Goal: Task Accomplishment & Management: Manage account settings

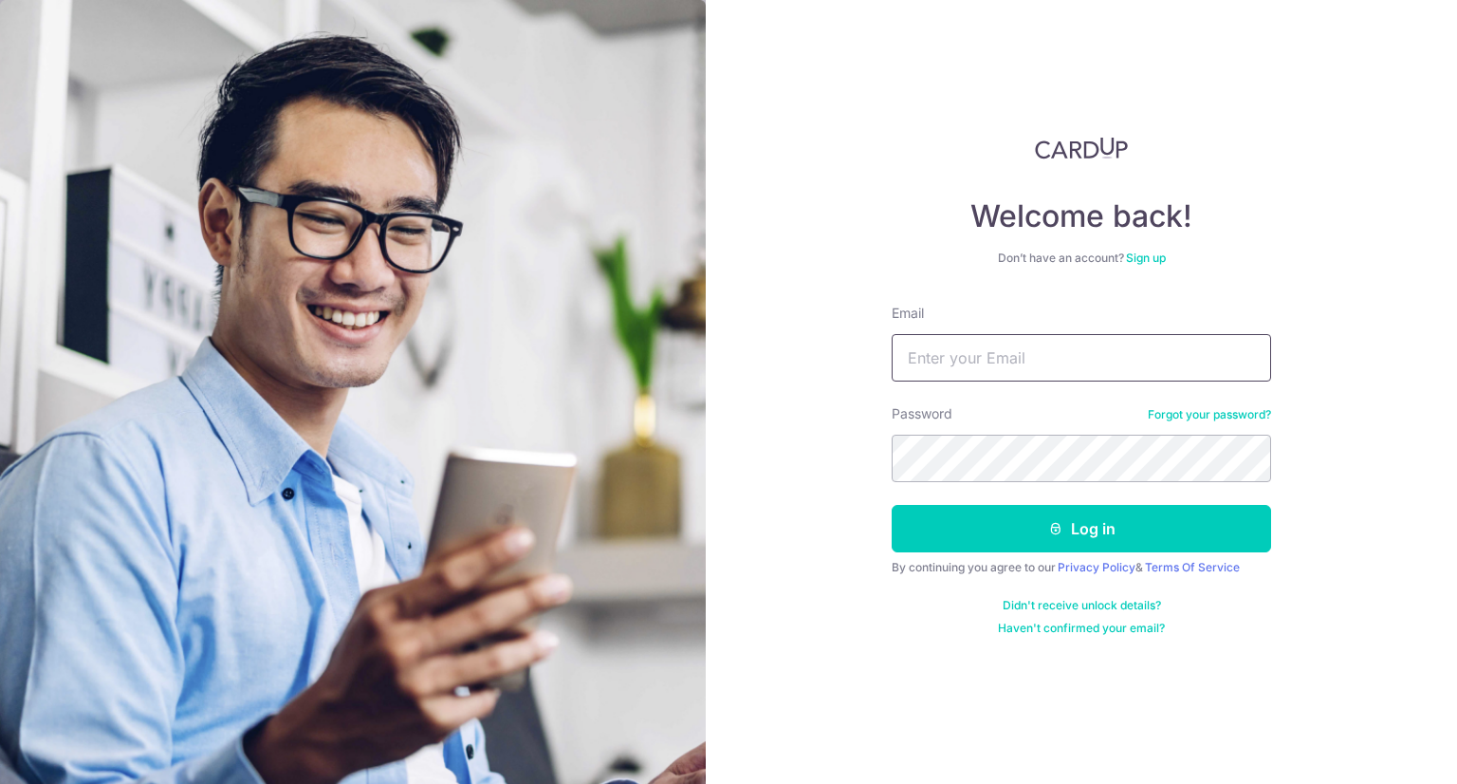
click at [1082, 352] on input "Email" at bounding box center [1081, 357] width 379 height 47
type input "[EMAIL_ADDRESS][PERSON_NAME][DOMAIN_NAME]"
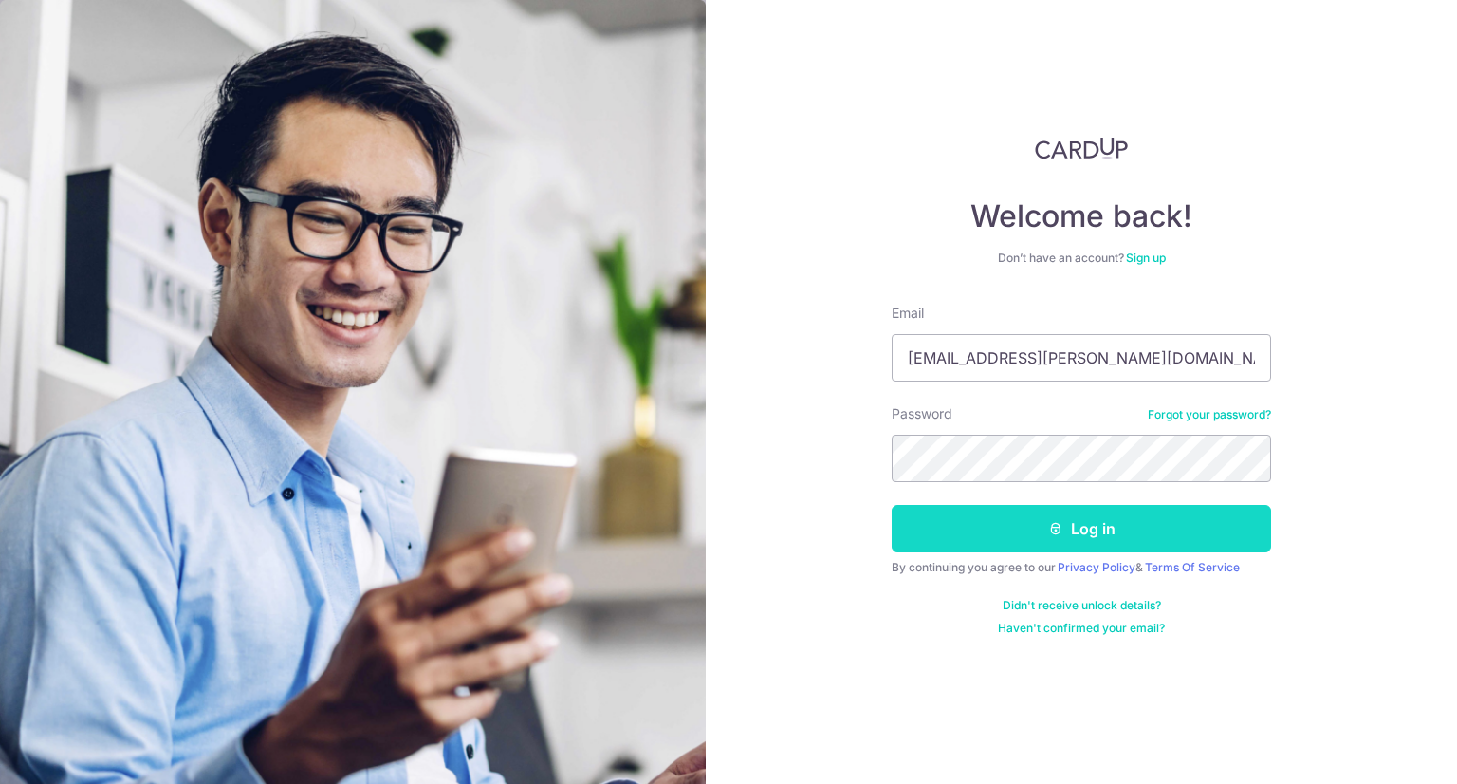
click at [1122, 524] on button "Log in" at bounding box center [1081, 528] width 379 height 47
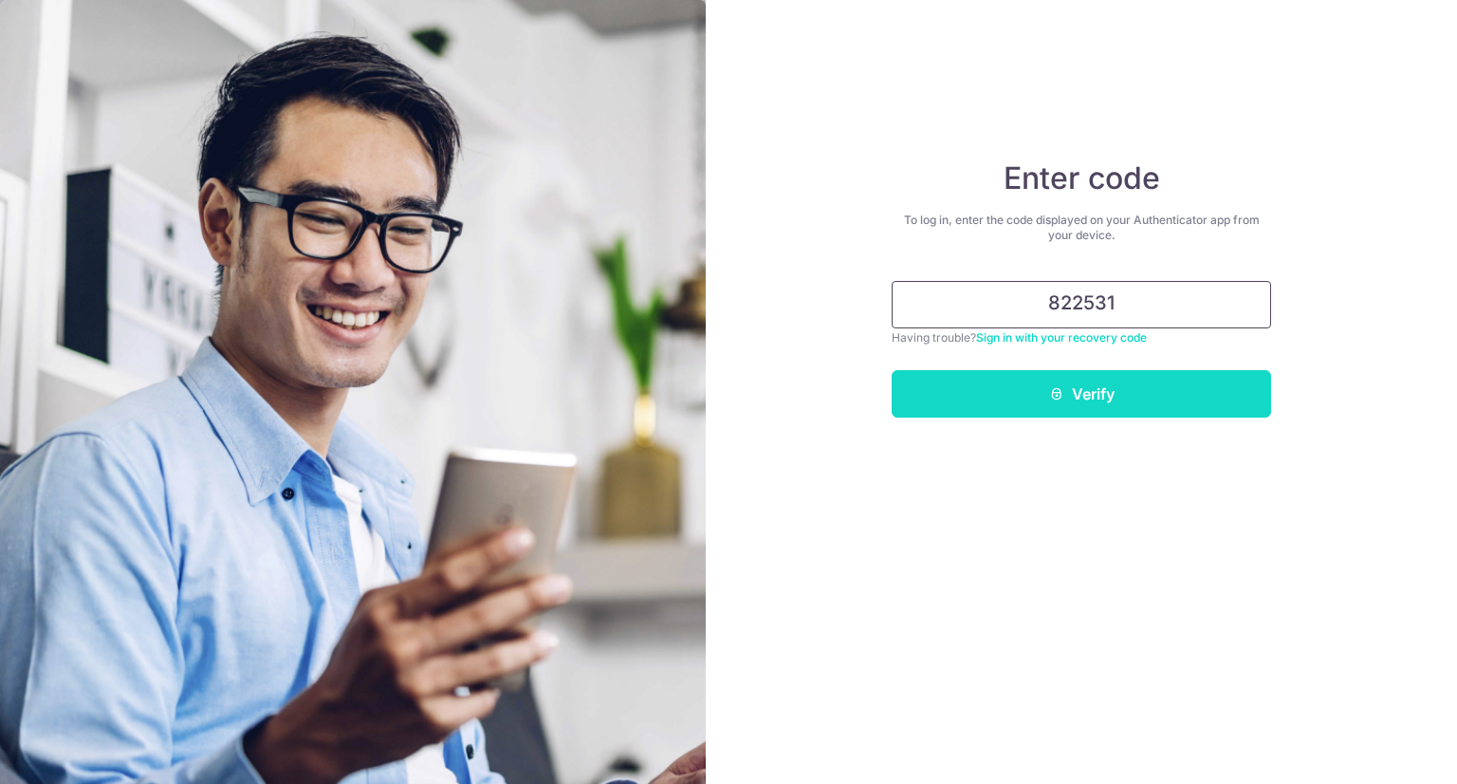
type input "822531"
click at [1070, 400] on button "Verify" at bounding box center [1081, 393] width 379 height 47
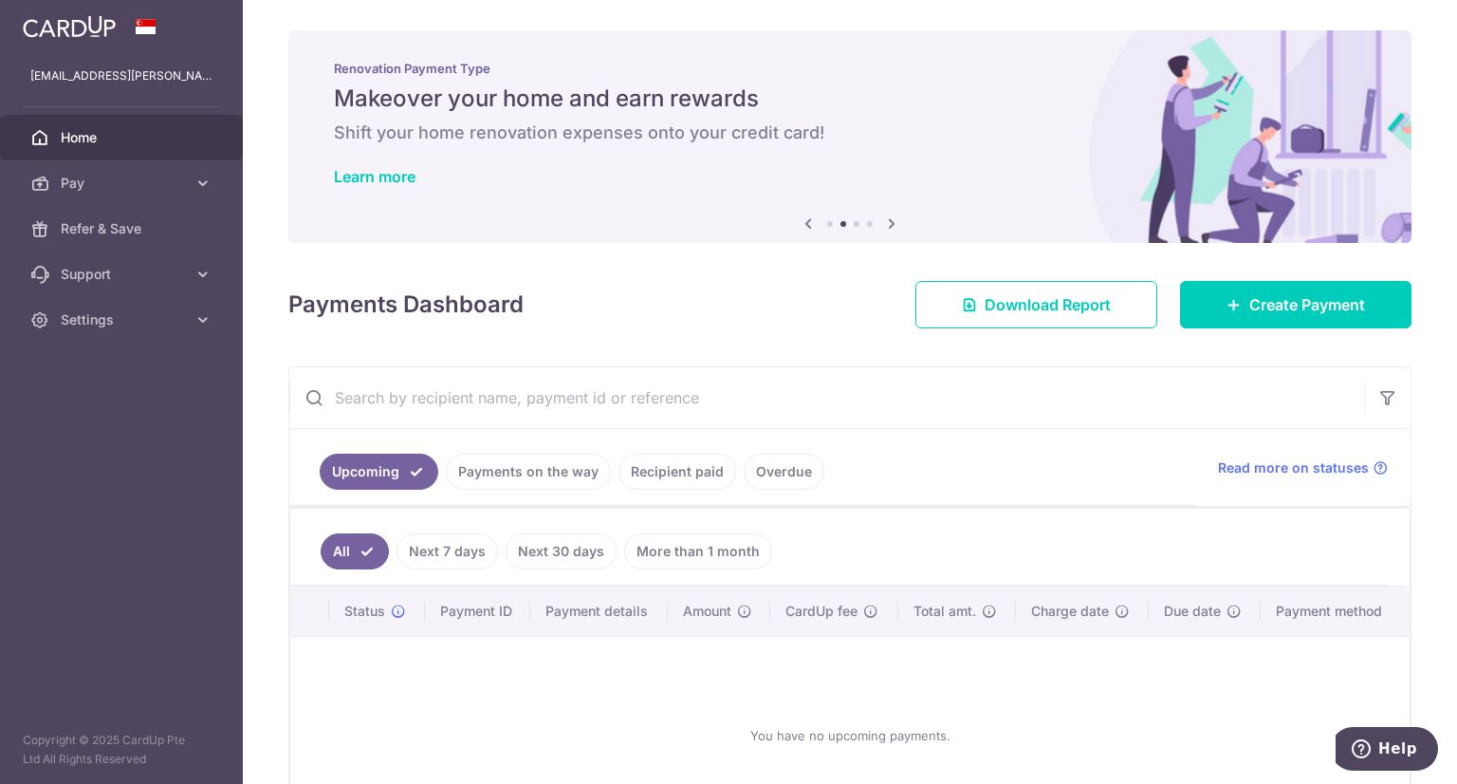
click at [500, 468] on link "Payments on the way" at bounding box center [528, 471] width 165 height 36
